Goal: Task Accomplishment & Management: Manage account settings

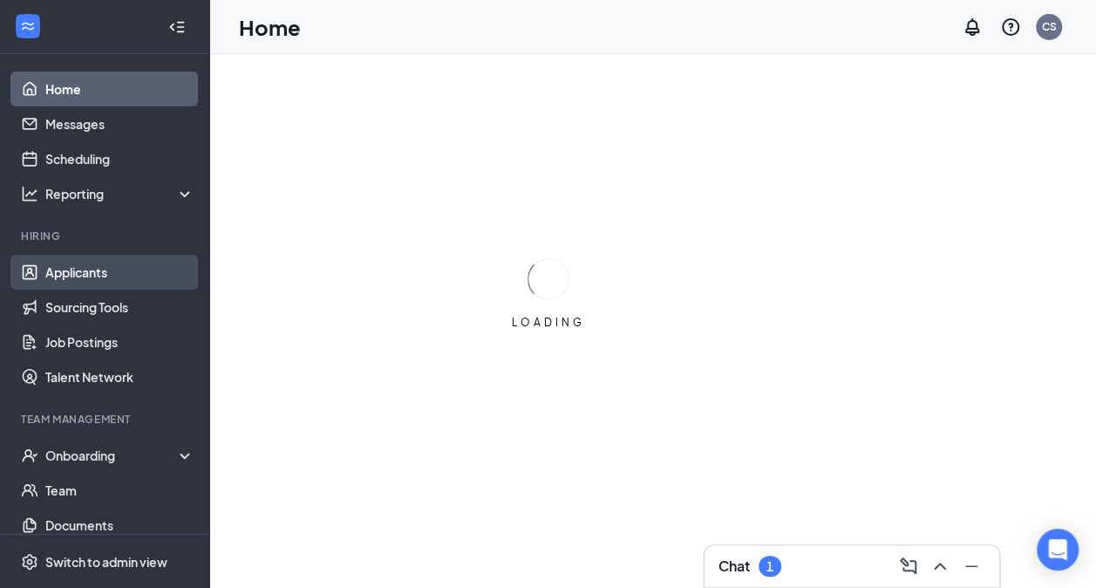
click at [61, 281] on link "Applicants" at bounding box center [119, 272] width 149 height 35
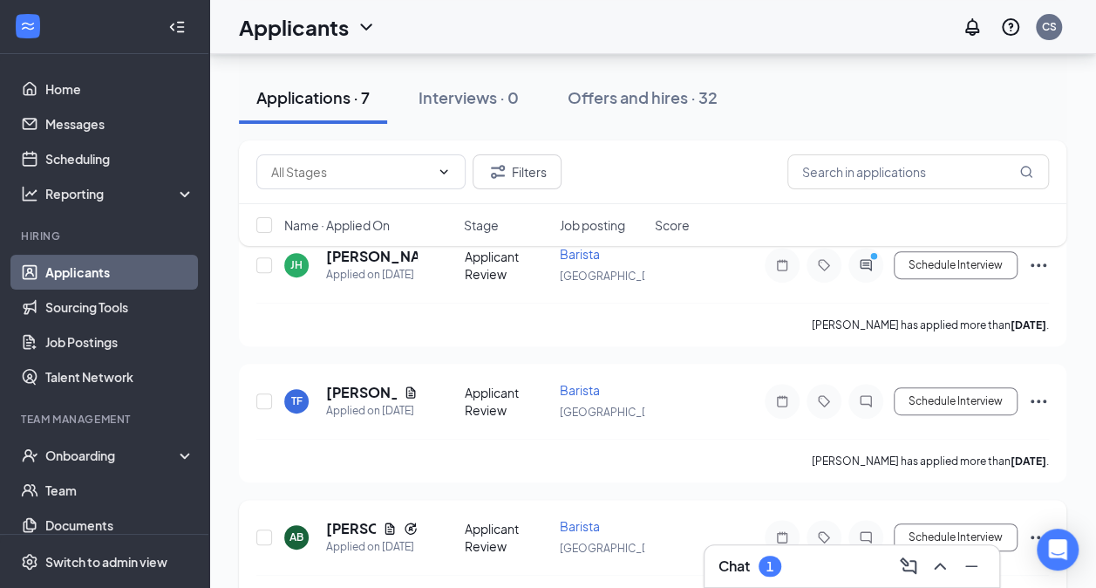
scroll to position [193, 0]
click at [765, 559] on div "1" at bounding box center [769, 565] width 23 height 21
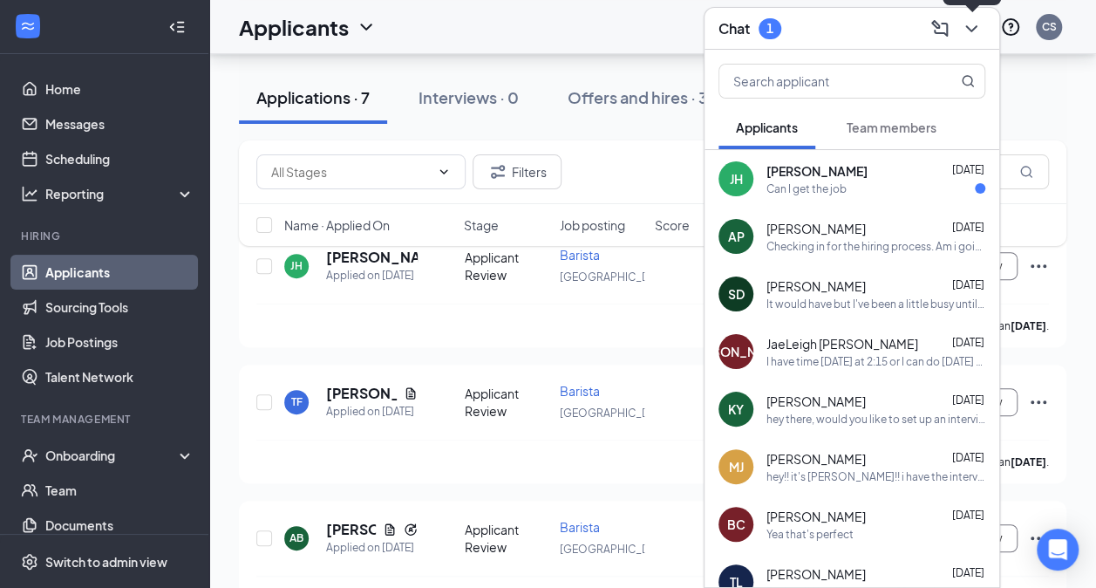
click at [971, 27] on icon "ChevronDown" at bounding box center [971, 28] width 21 height 21
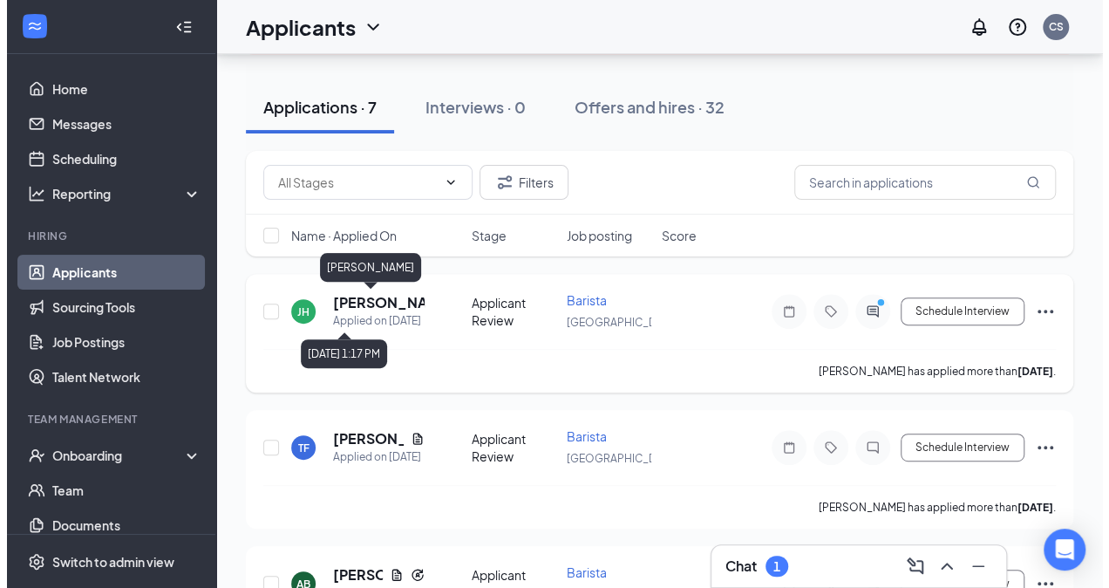
scroll to position [142, 0]
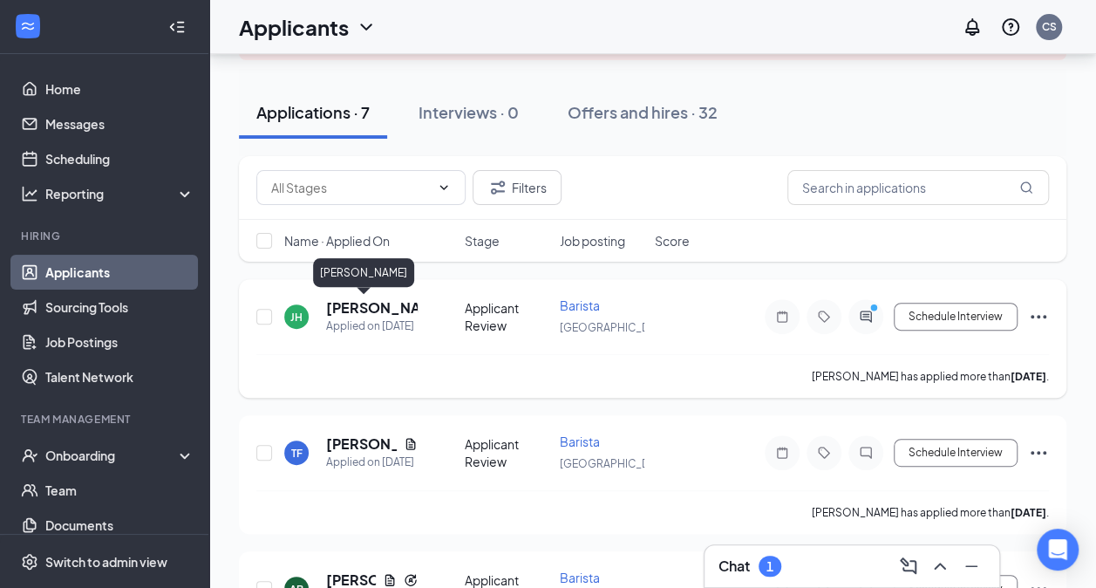
click at [368, 310] on h5 "[PERSON_NAME]" at bounding box center [372, 307] width 92 height 19
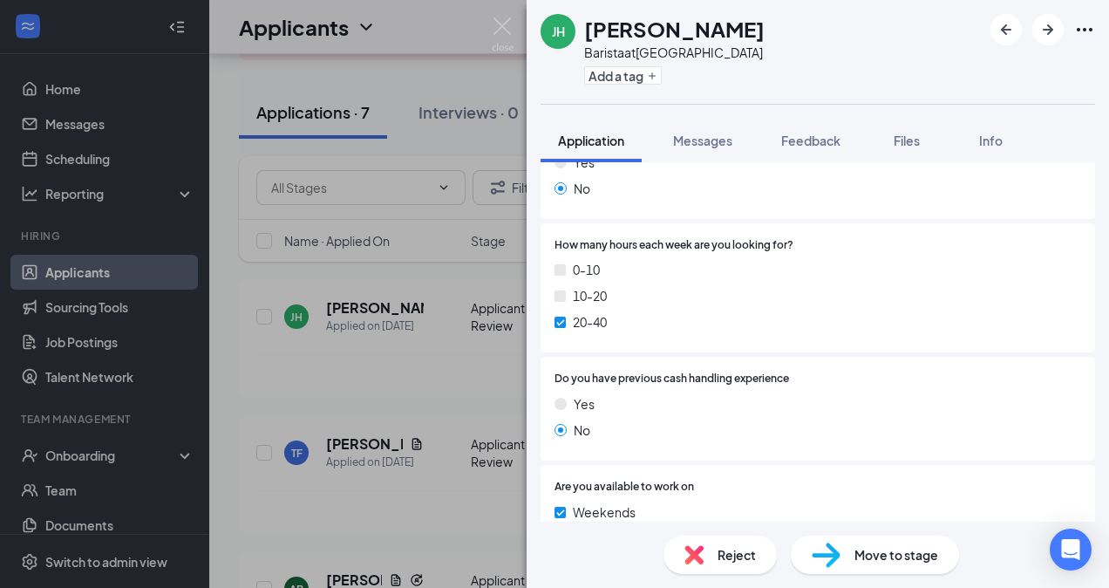
scroll to position [544, 0]
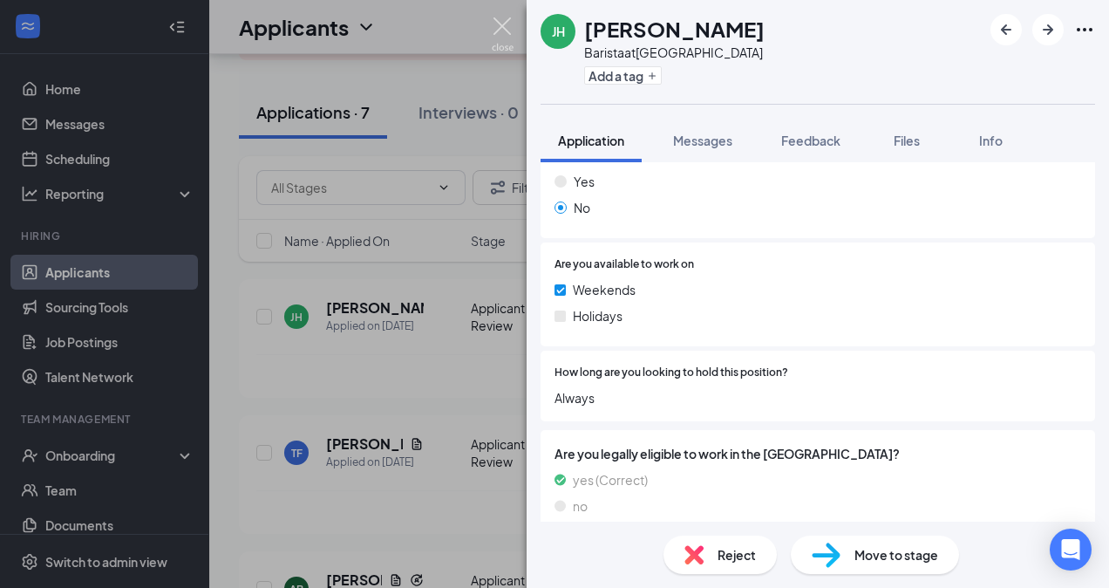
click at [495, 26] on img at bounding box center [503, 34] width 22 height 34
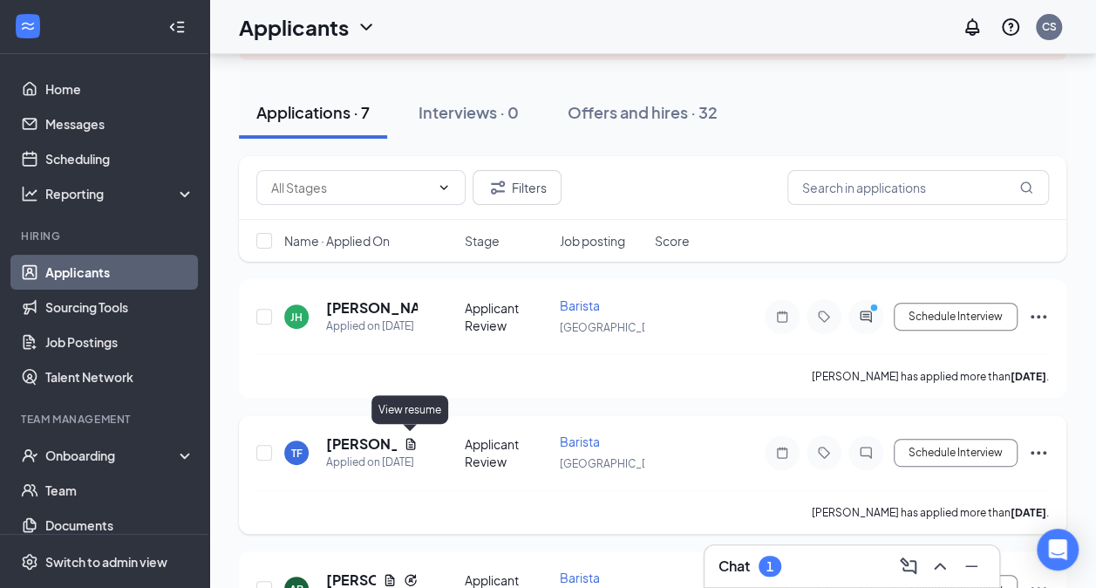
click at [404, 445] on icon "Document" at bounding box center [411, 444] width 14 height 14
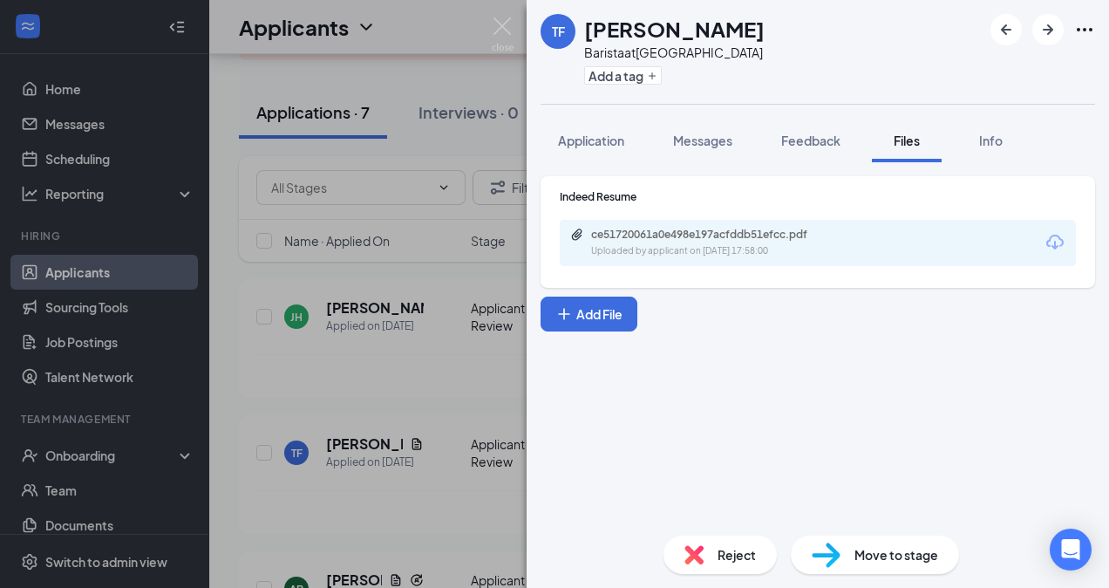
click at [713, 260] on div "ce51720061a0e498e197acfddb51efcc.pdf Uploaded by applicant on [DATE] 17:58:00" at bounding box center [818, 243] width 516 height 46
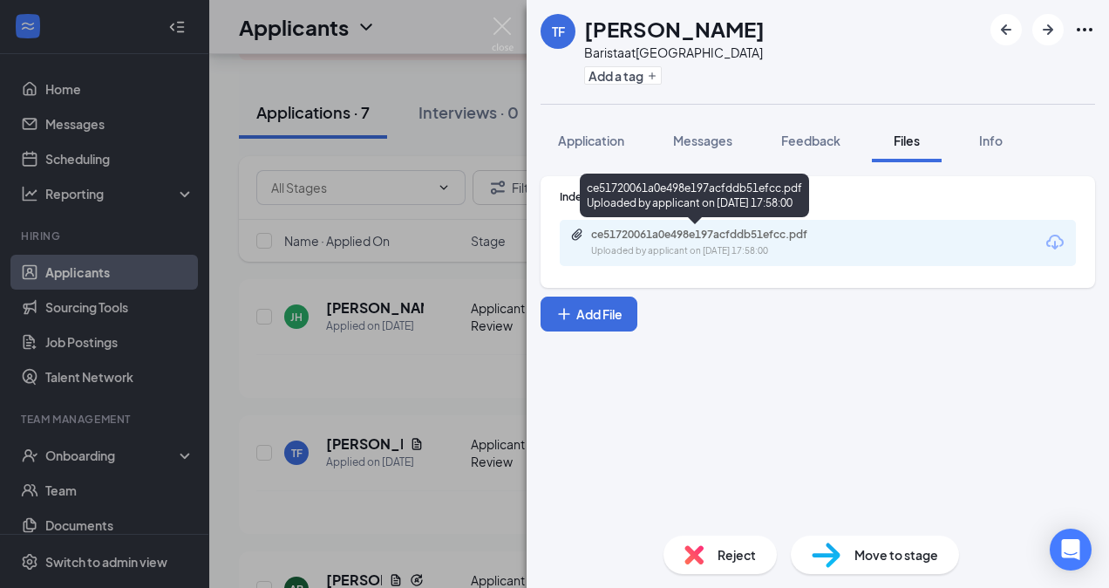
click at [706, 252] on div "Uploaded by applicant on [DATE] 17:58:00" at bounding box center [722, 251] width 262 height 14
